Goal: Task Accomplishment & Management: Manage account settings

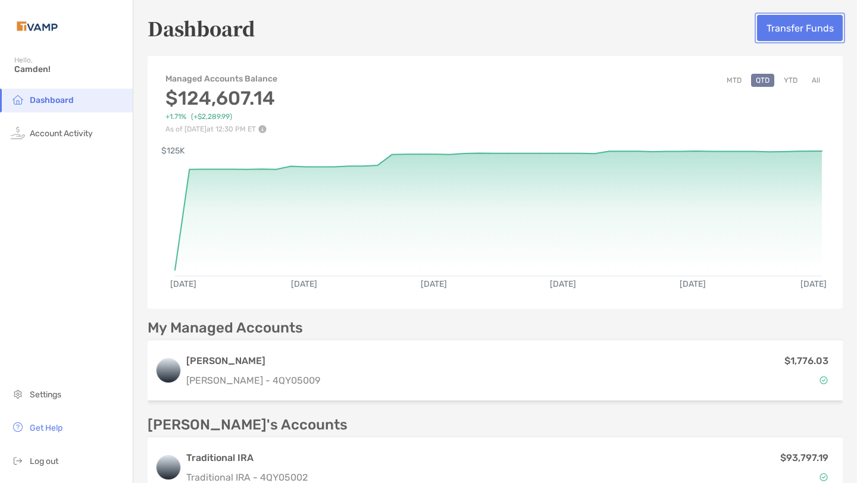
click at [797, 29] on button "Transfer Funds" at bounding box center [800, 28] width 86 height 26
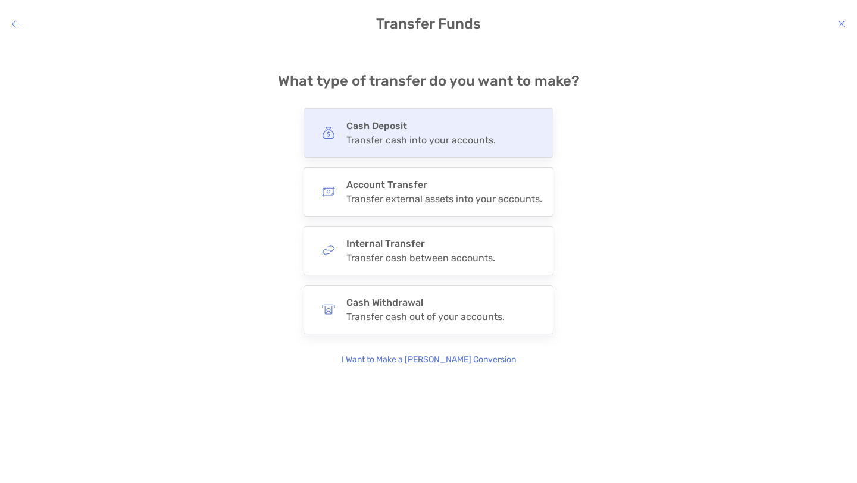
click at [394, 134] on div "Transfer cash into your accounts." at bounding box center [420, 139] width 149 height 11
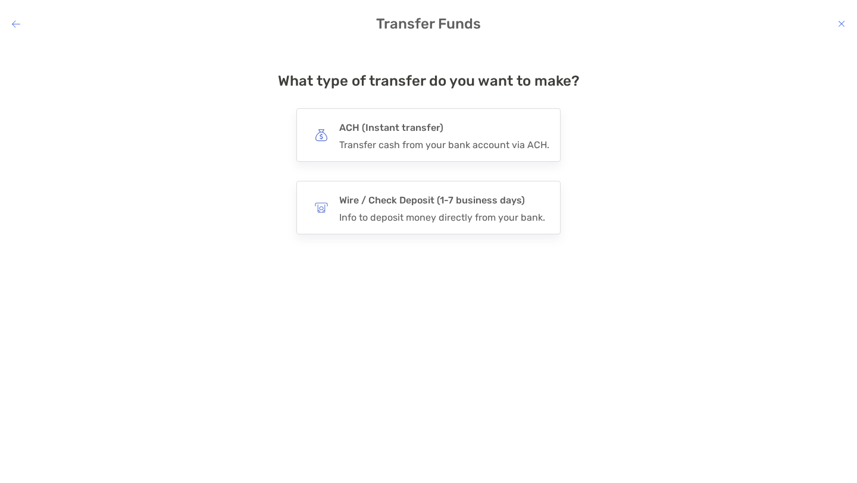
click at [394, 134] on h4 "ACH (Instant transfer)" at bounding box center [444, 128] width 210 height 17
click at [0, 0] on input "***" at bounding box center [0, 0] width 0 height 0
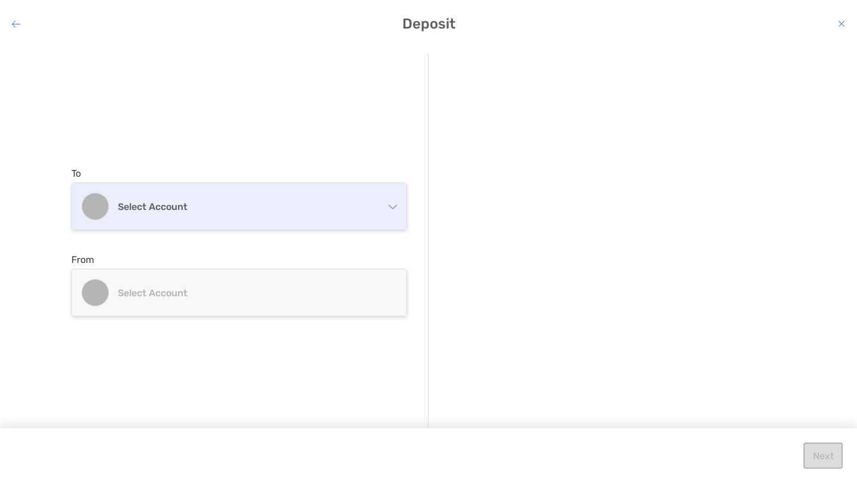
click at [303, 214] on div "Select account" at bounding box center [239, 206] width 334 height 46
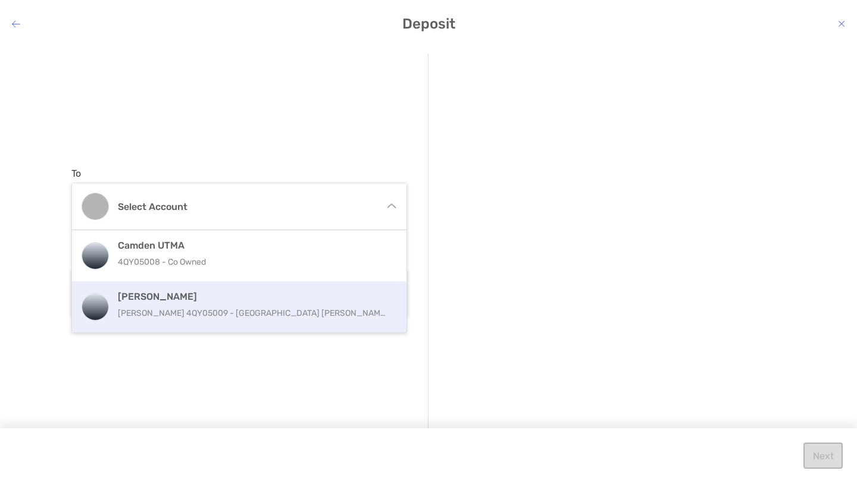
click at [244, 307] on p "[PERSON_NAME] 4QY05009 - [GEOGRAPHIC_DATA] [PERSON_NAME]" at bounding box center [252, 313] width 268 height 15
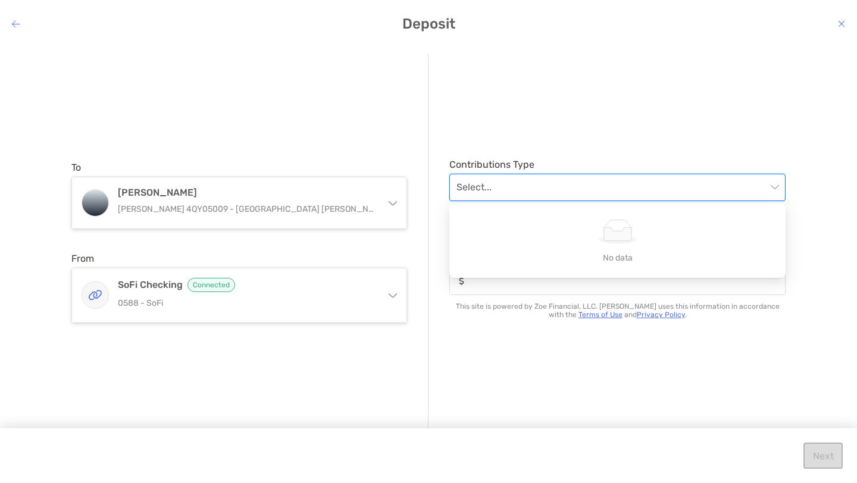
click at [504, 191] on input "modal" at bounding box center [611, 187] width 310 height 26
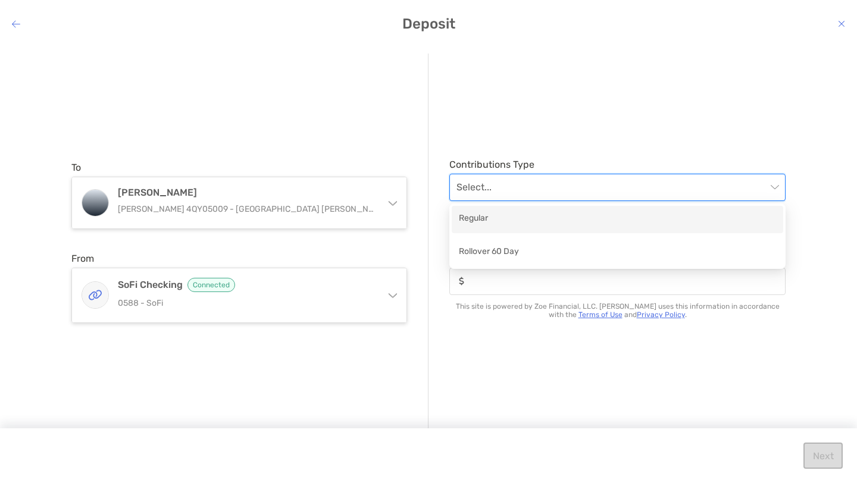
click at [491, 214] on div "Regular" at bounding box center [617, 219] width 317 height 15
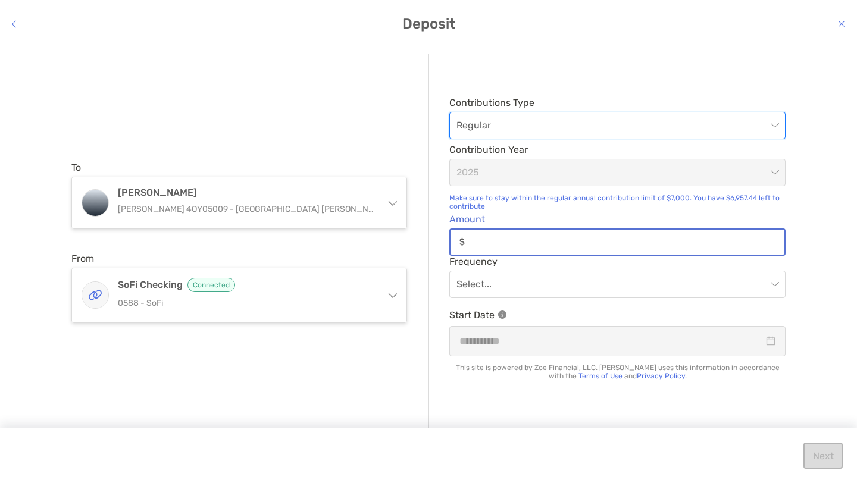
click at [512, 239] on input "Amount" at bounding box center [627, 242] width 315 height 10
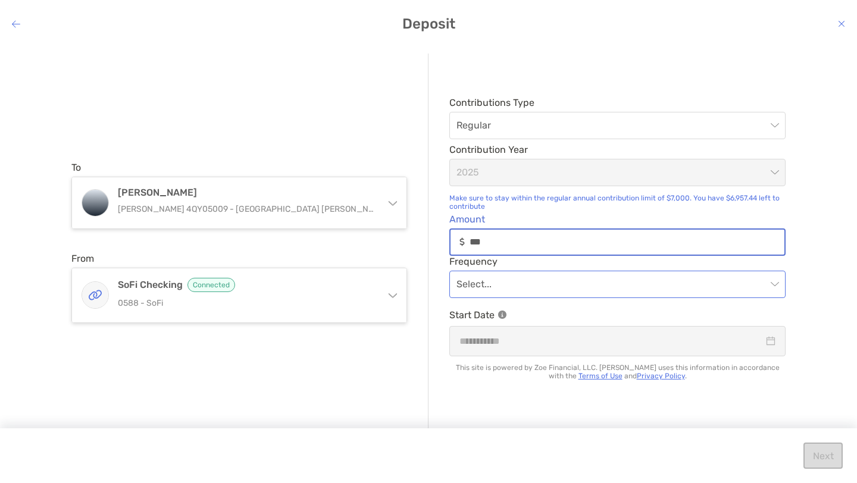
type input "***"
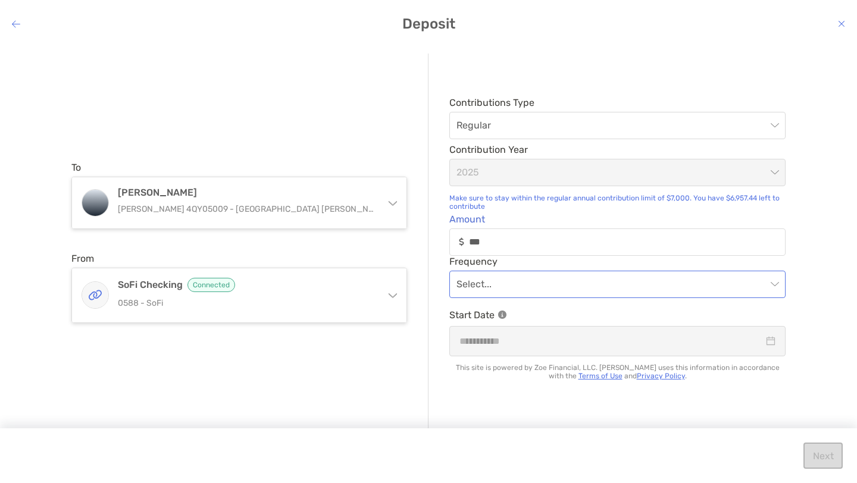
click at [499, 285] on input "modal" at bounding box center [611, 284] width 310 height 26
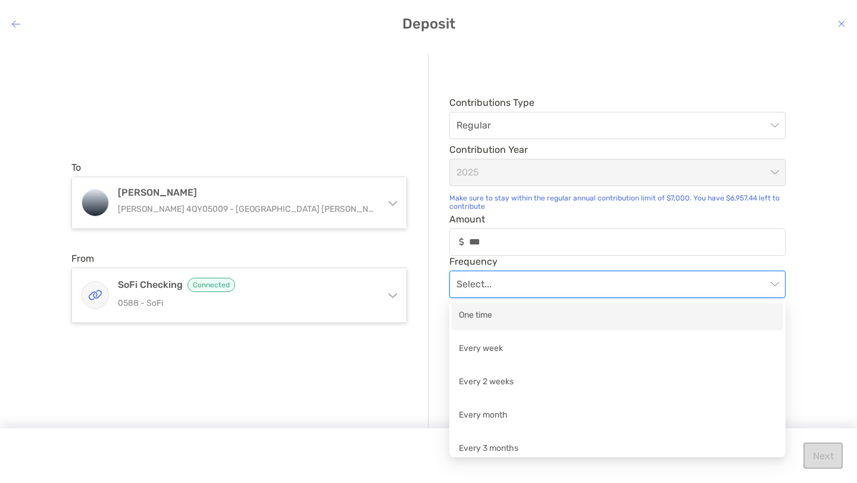
click at [496, 318] on div "One time" at bounding box center [617, 316] width 317 height 15
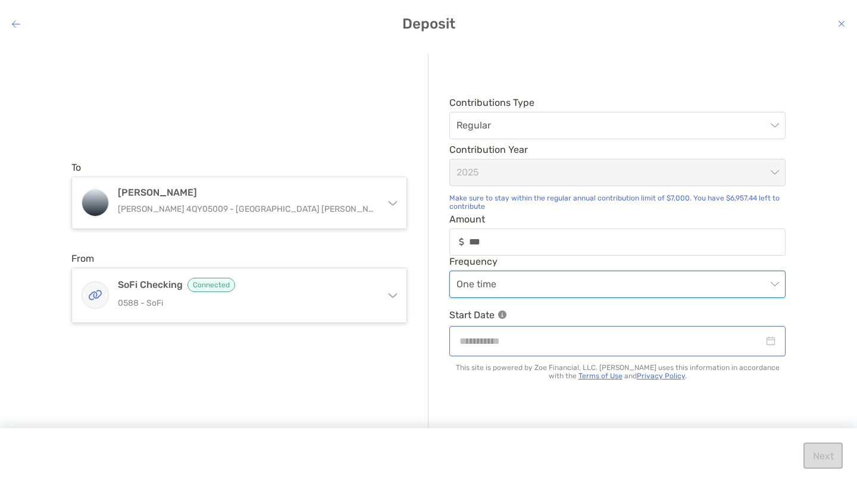
click at [766, 343] on div "modal" at bounding box center [617, 341] width 316 height 15
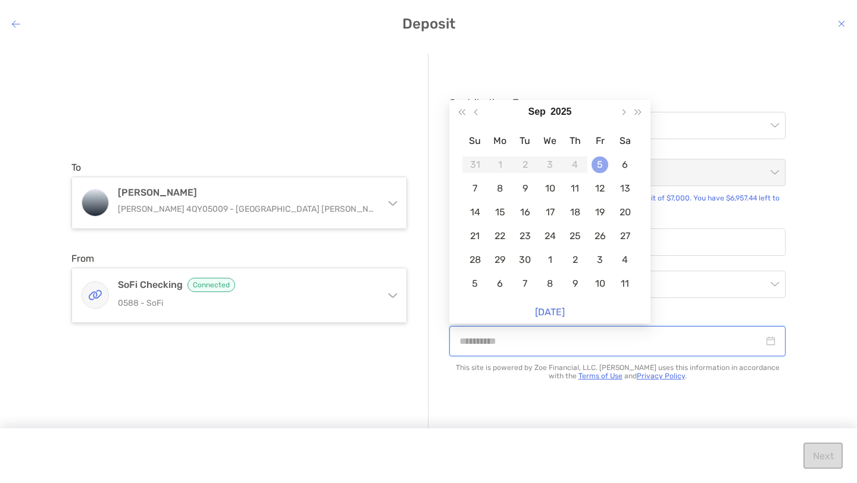
type input "**********"
click at [601, 161] on div "5" at bounding box center [599, 165] width 17 height 17
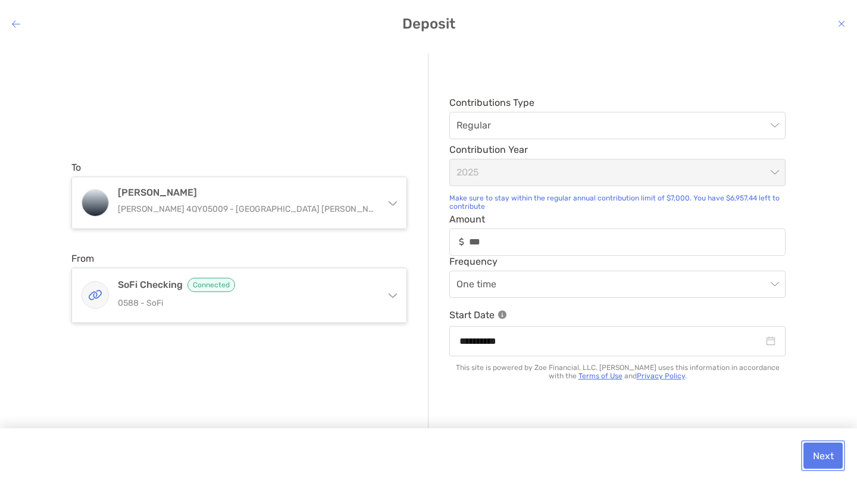
click at [830, 452] on button "Next" at bounding box center [822, 456] width 39 height 26
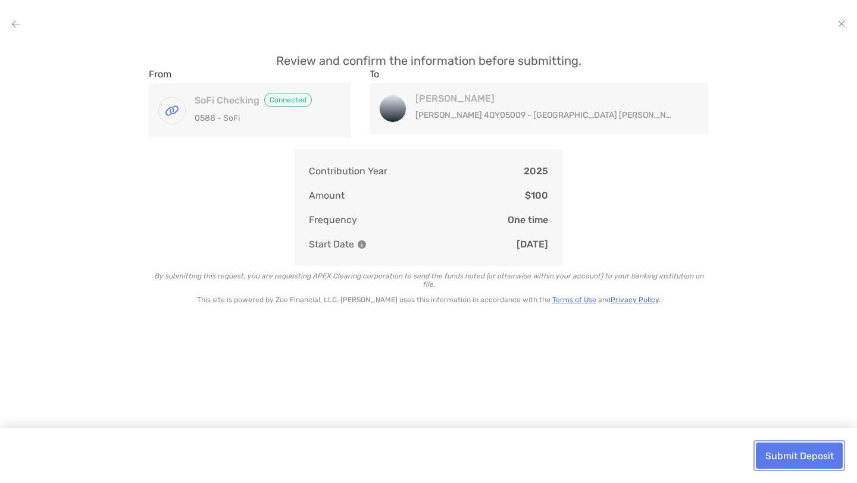
click at [823, 455] on button "Submit Deposit" at bounding box center [799, 456] width 87 height 26
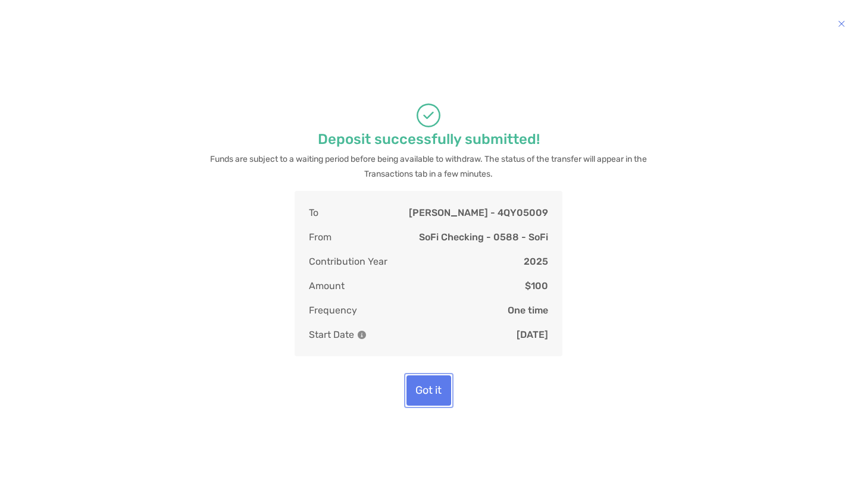
click at [436, 406] on button "Got it" at bounding box center [428, 390] width 45 height 30
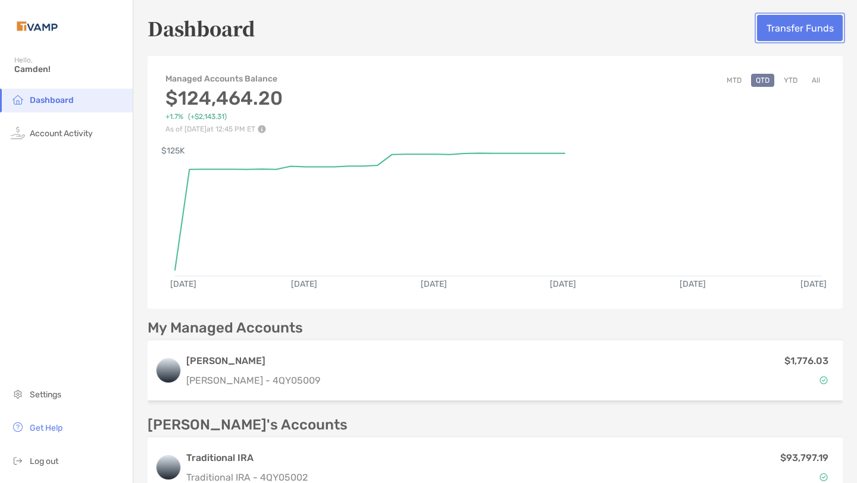
click at [819, 39] on button "Transfer Funds" at bounding box center [800, 28] width 86 height 26
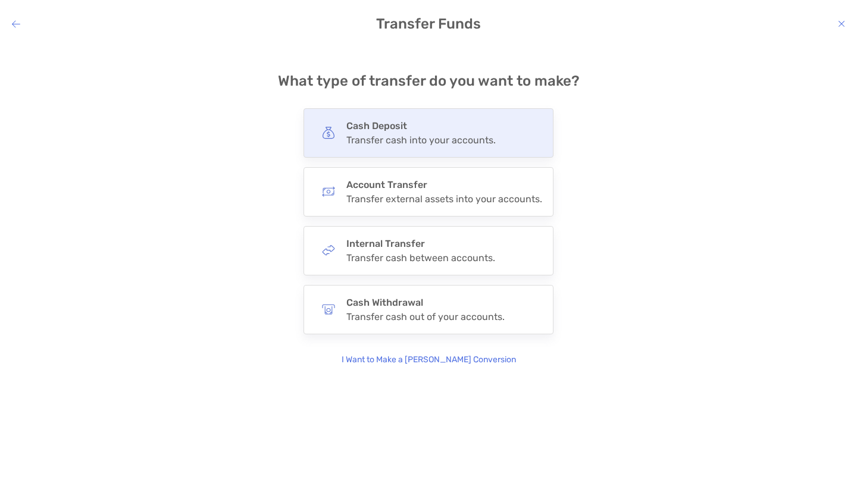
click at [405, 129] on h4 "Cash Deposit" at bounding box center [420, 125] width 149 height 11
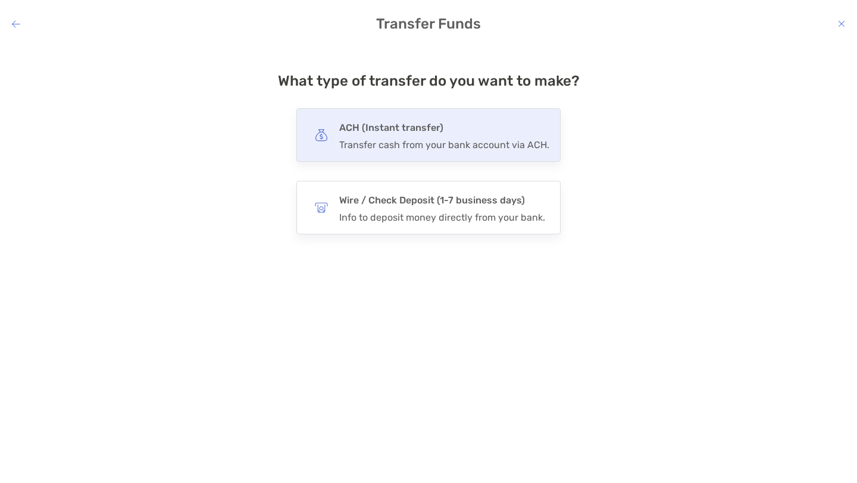
click at [382, 134] on h4 "ACH (Instant transfer)" at bounding box center [444, 128] width 210 height 17
click at [0, 0] on input "***" at bounding box center [0, 0] width 0 height 0
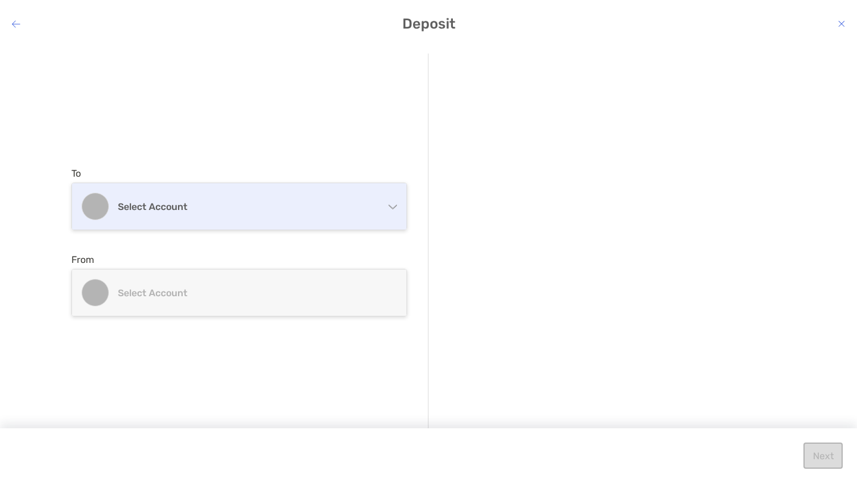
click at [289, 202] on h4 "Select account" at bounding box center [246, 206] width 257 height 11
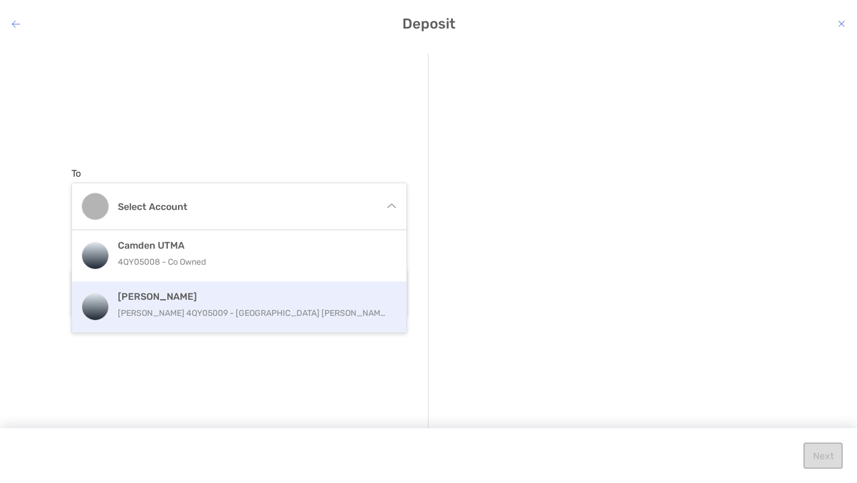
click at [242, 315] on p "[PERSON_NAME] 4QY05009 - [GEOGRAPHIC_DATA] [PERSON_NAME]" at bounding box center [252, 313] width 268 height 15
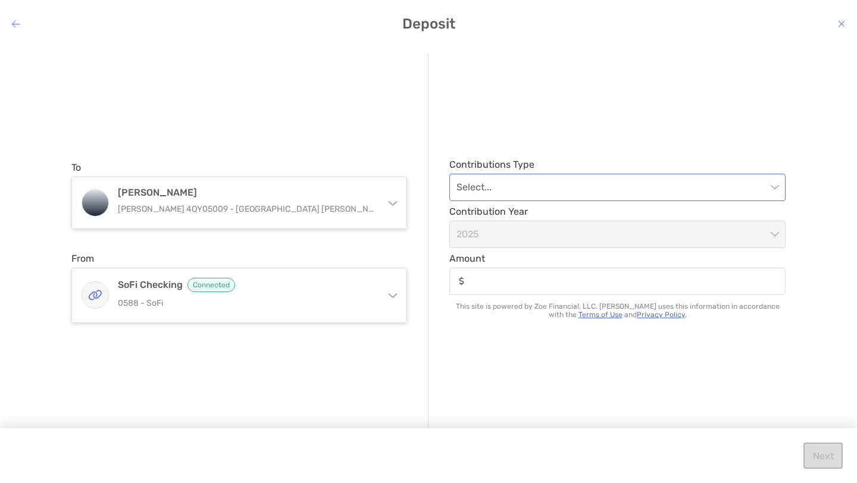
click at [569, 184] on input "modal" at bounding box center [611, 187] width 310 height 26
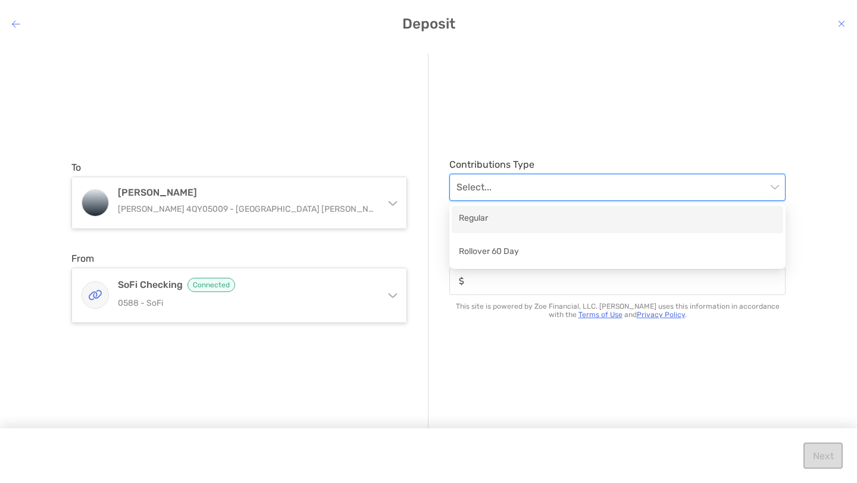
click at [518, 221] on div "Regular" at bounding box center [617, 219] width 317 height 15
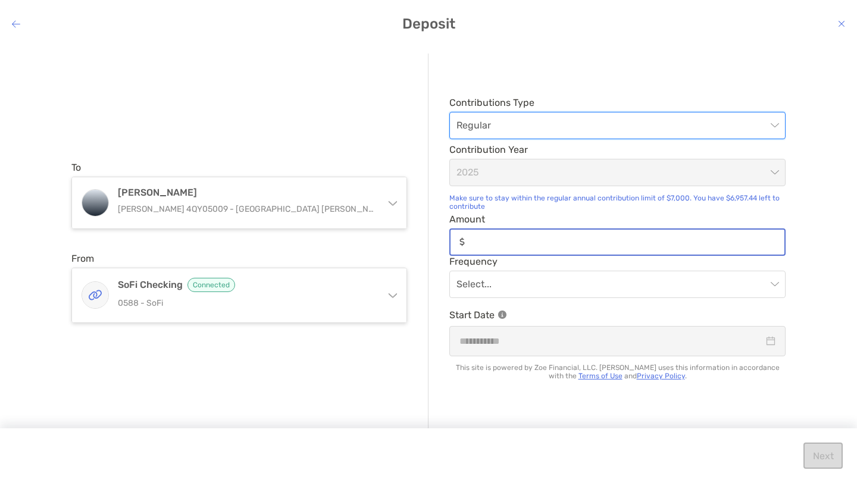
click at [517, 239] on input "Amount" at bounding box center [627, 242] width 315 height 10
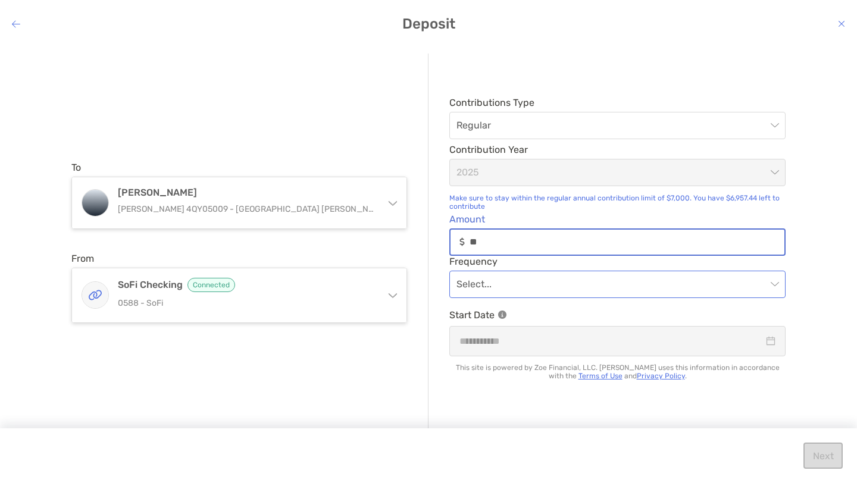
type input "**"
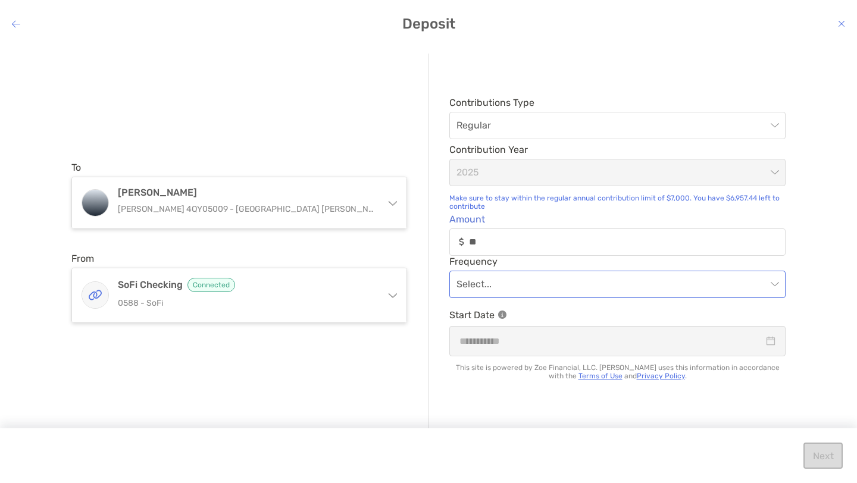
click at [529, 291] on input "modal" at bounding box center [611, 284] width 310 height 26
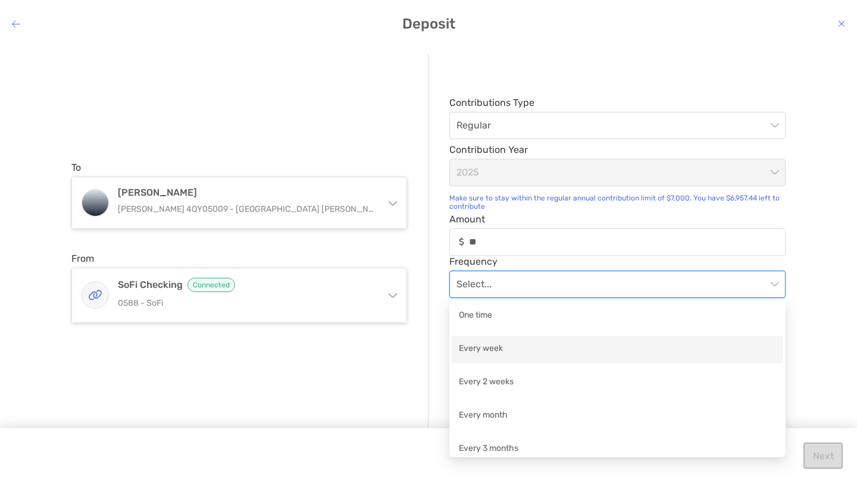
click at [493, 344] on div "Every week" at bounding box center [617, 349] width 317 height 15
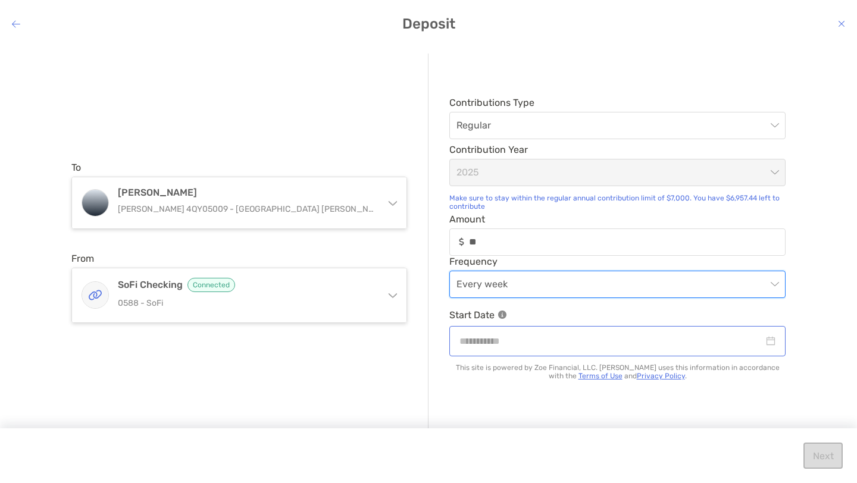
click at [775, 342] on div "modal" at bounding box center [617, 341] width 316 height 15
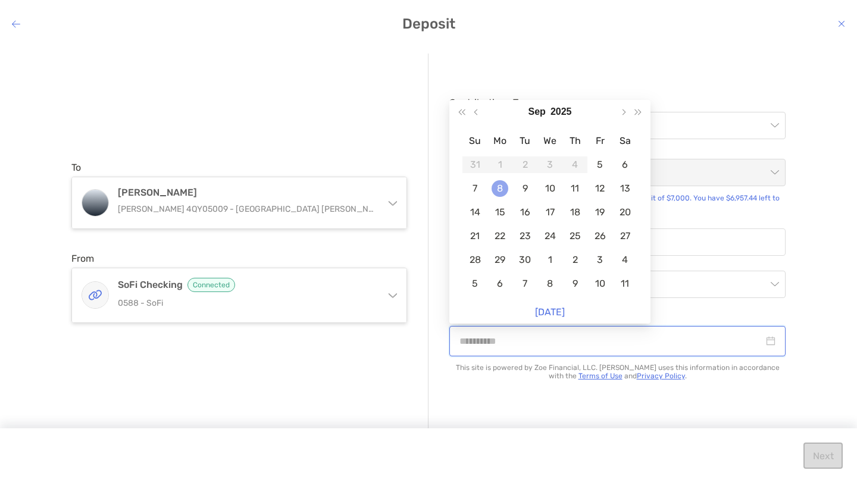
type input "**********"
click at [498, 192] on div "8" at bounding box center [500, 188] width 17 height 17
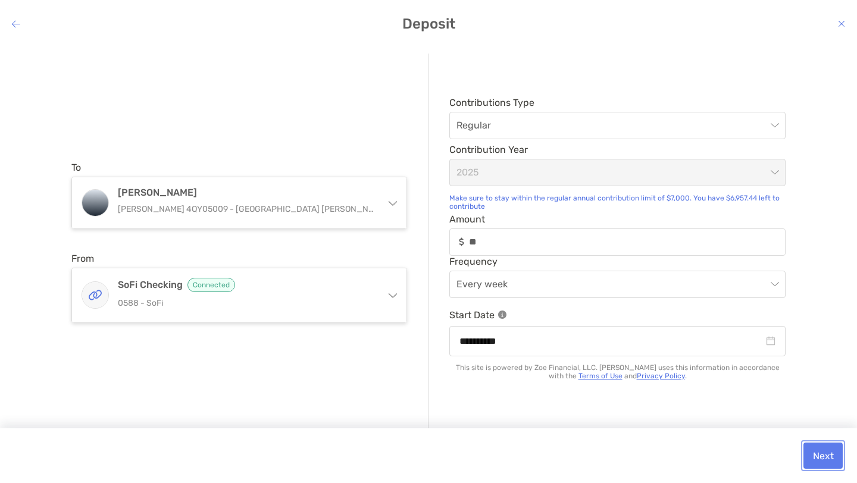
click at [822, 456] on button "Next" at bounding box center [822, 456] width 39 height 26
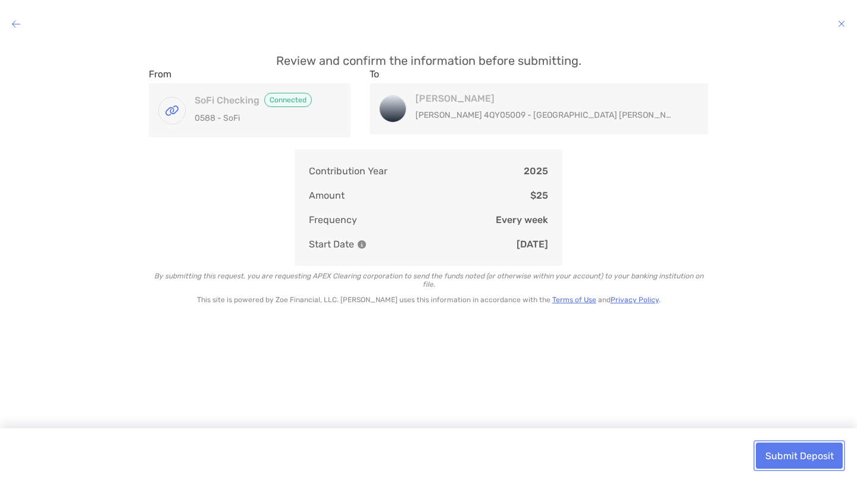
click at [815, 458] on button "Submit Deposit" at bounding box center [799, 456] width 87 height 26
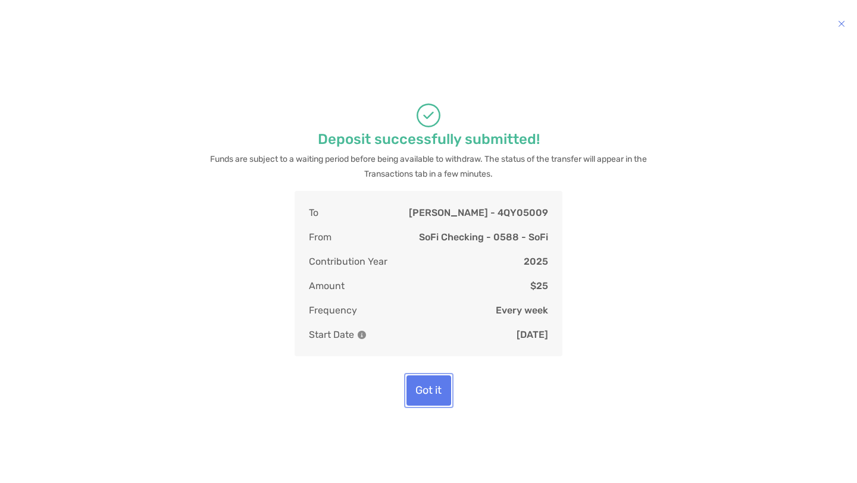
click at [428, 406] on button "Got it" at bounding box center [428, 390] width 45 height 30
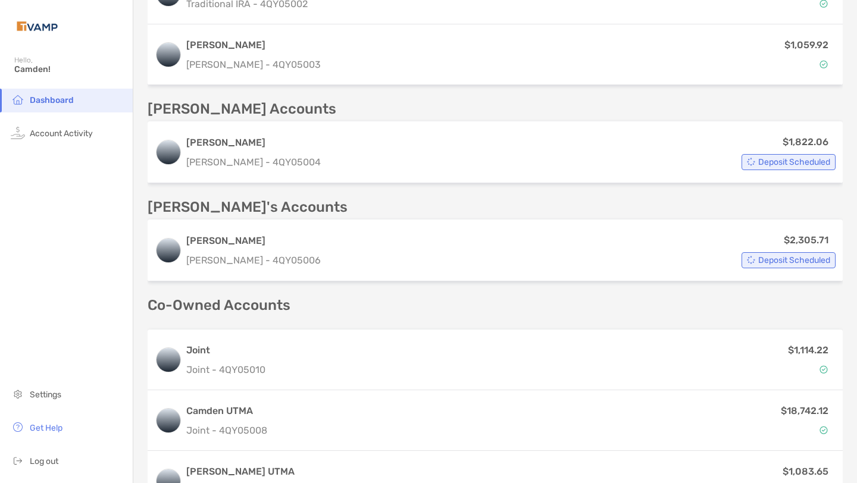
scroll to position [472, 0]
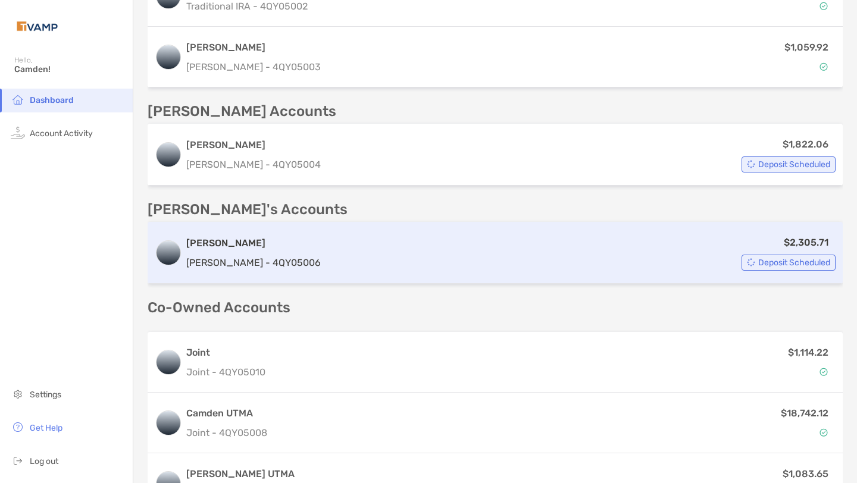
click at [403, 248] on div "$2,305.71 Deposit Scheduled" at bounding box center [581, 253] width 510 height 36
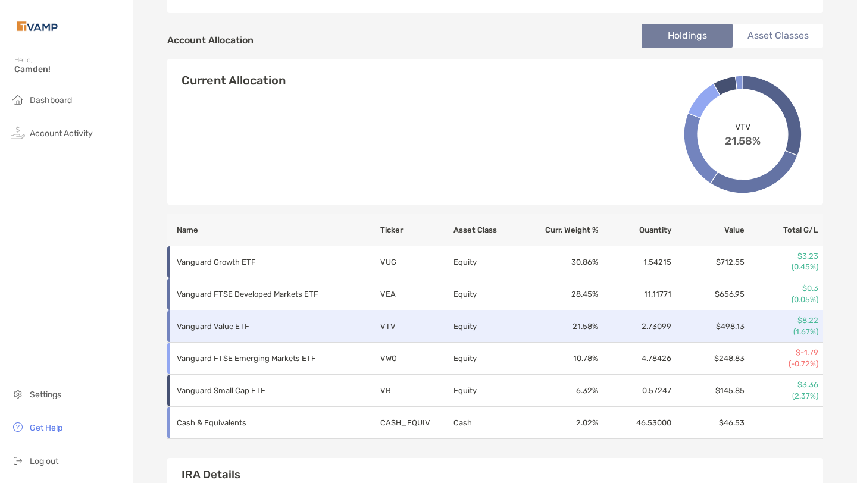
scroll to position [373, 0]
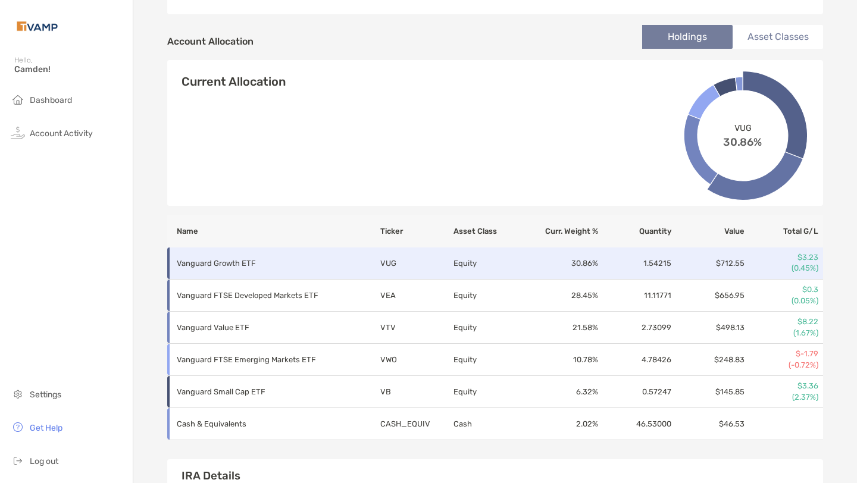
click at [224, 261] on p "Vanguard Growth ETF" at bounding box center [260, 263] width 167 height 15
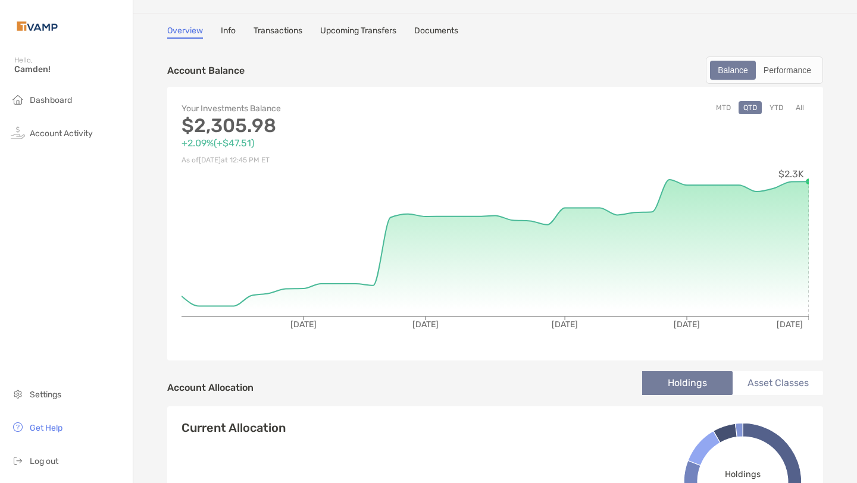
scroll to position [0, 0]
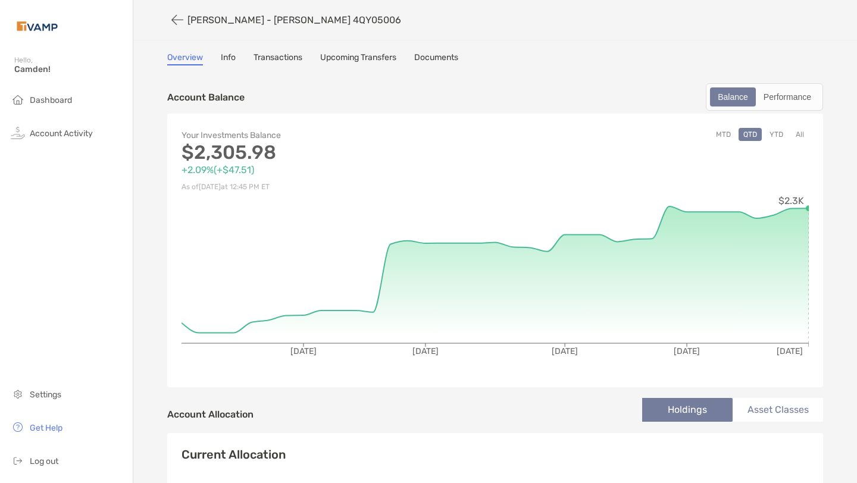
click at [344, 58] on link "Upcoming Transfers" at bounding box center [358, 58] width 76 height 13
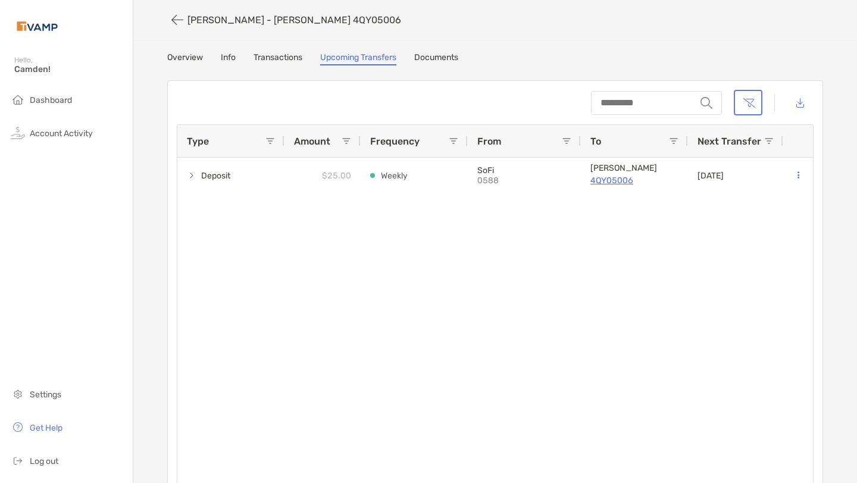
click at [274, 58] on link "Transactions" at bounding box center [277, 58] width 49 height 13
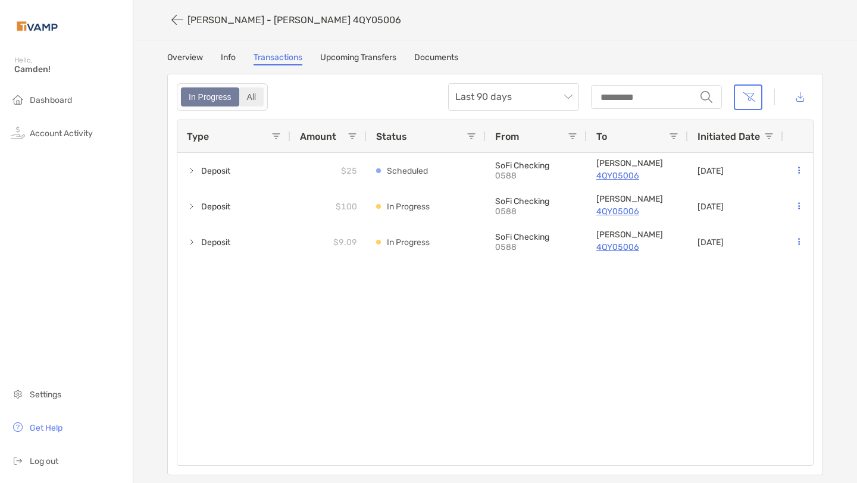
click at [255, 97] on div "All" at bounding box center [251, 97] width 23 height 17
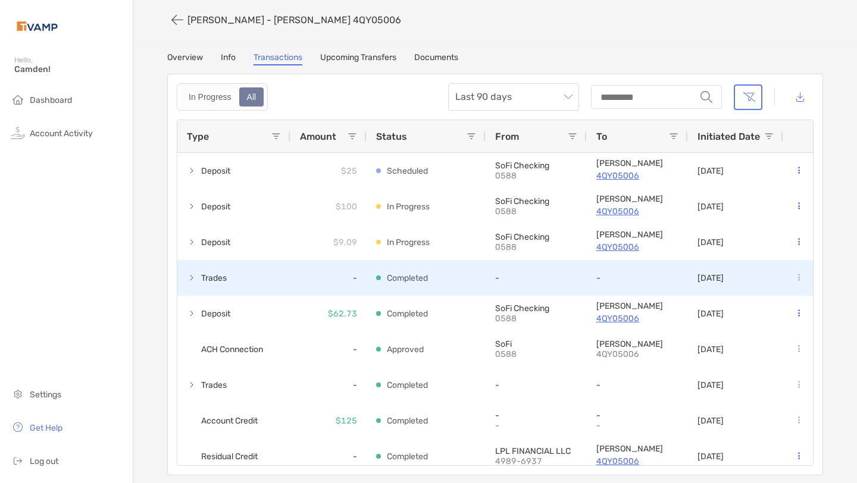
click at [189, 277] on span at bounding box center [192, 278] width 10 height 10
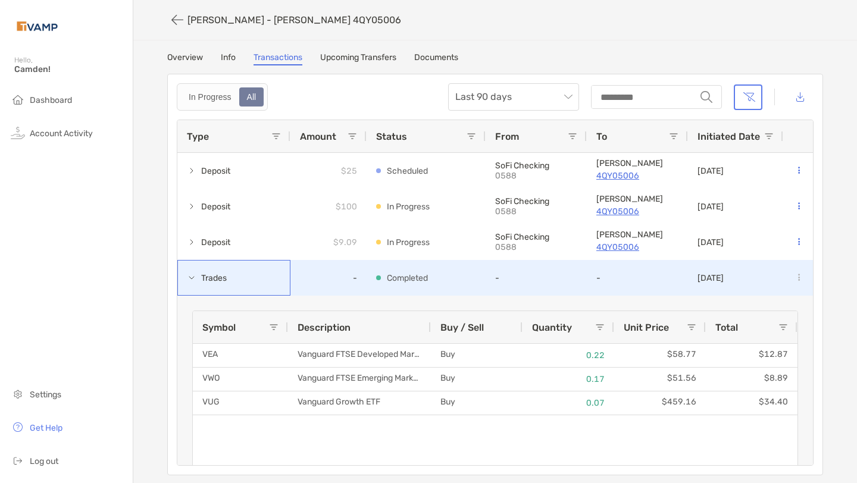
click at [193, 276] on span at bounding box center [192, 278] width 10 height 10
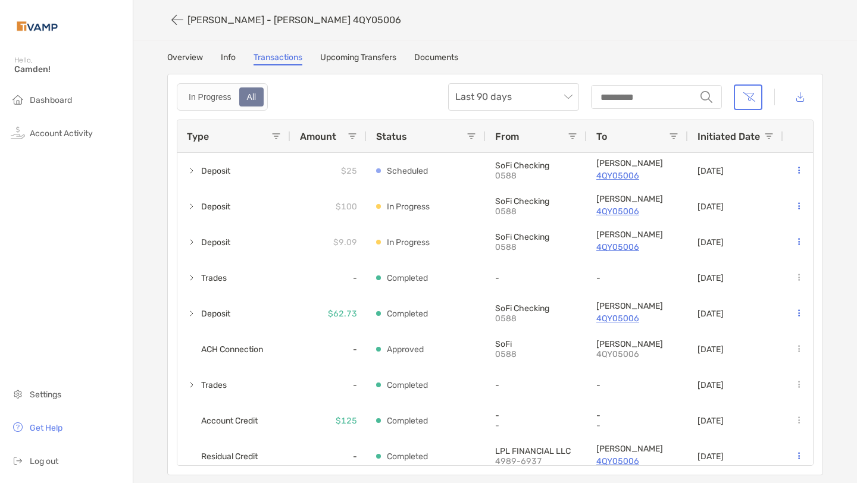
click at [179, 54] on link "Overview" at bounding box center [185, 58] width 36 height 13
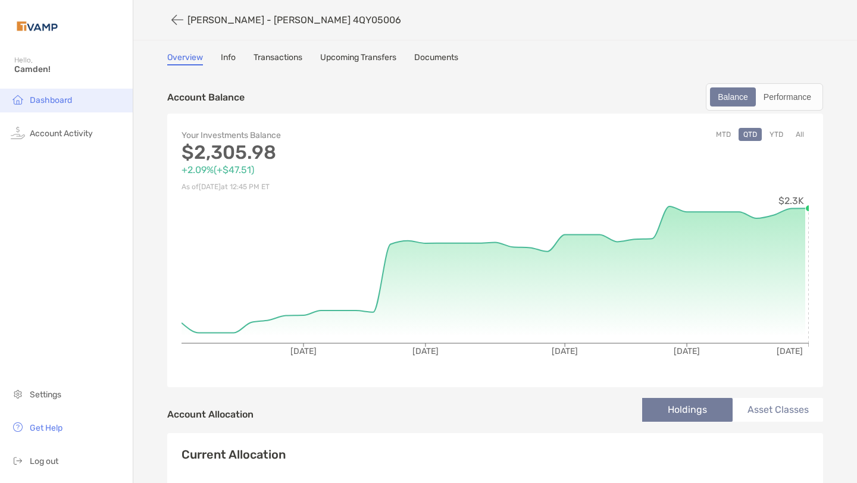
click at [59, 99] on span "Dashboard" at bounding box center [51, 100] width 42 height 10
